Goal: Find specific page/section

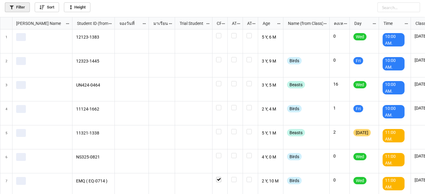
scroll to position [174, 422]
click at [21, 10] on link "Filter" at bounding box center [17, 7] width 25 height 10
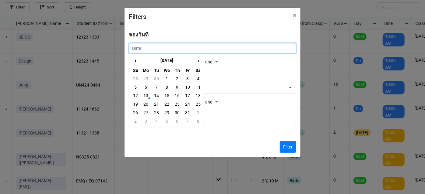
click at [176, 47] on input "text" at bounding box center [212, 48] width 167 height 10
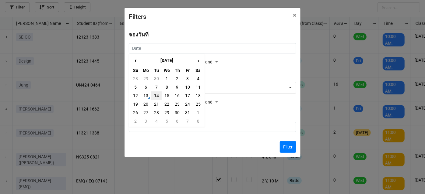
click at [153, 97] on td "14" at bounding box center [156, 96] width 10 height 9
type input "[DATE]"
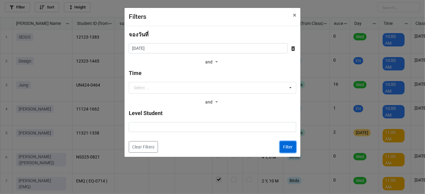
click at [287, 145] on button "Filter" at bounding box center [288, 148] width 16 height 12
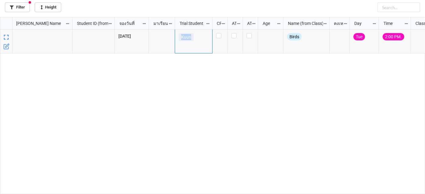
drag, startPoint x: 179, startPoint y: 38, endPoint x: 193, endPoint y: 39, distance: 13.7
click at [193, 39] on link "Kuun" at bounding box center [186, 37] width 15 height 8
copy p "Kuun"
click at [13, 9] on icon at bounding box center [12, 7] width 4 height 4
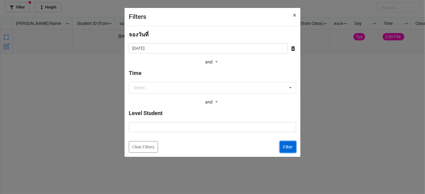
click at [288, 145] on button "Filter" at bounding box center [288, 148] width 16 height 12
